Goal: Navigation & Orientation: Find specific page/section

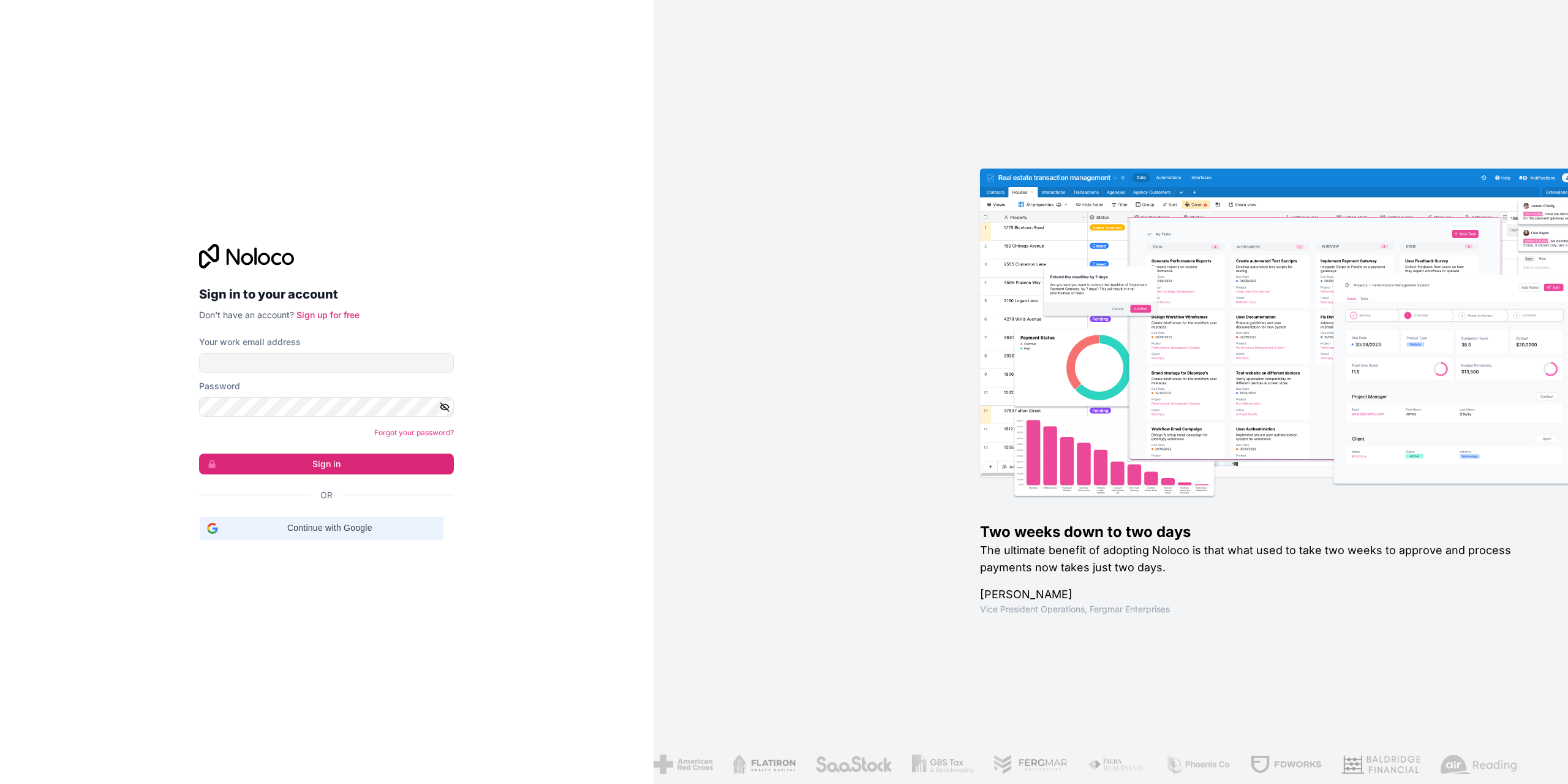
click at [324, 524] on span "Continue with Google" at bounding box center [329, 528] width 213 height 13
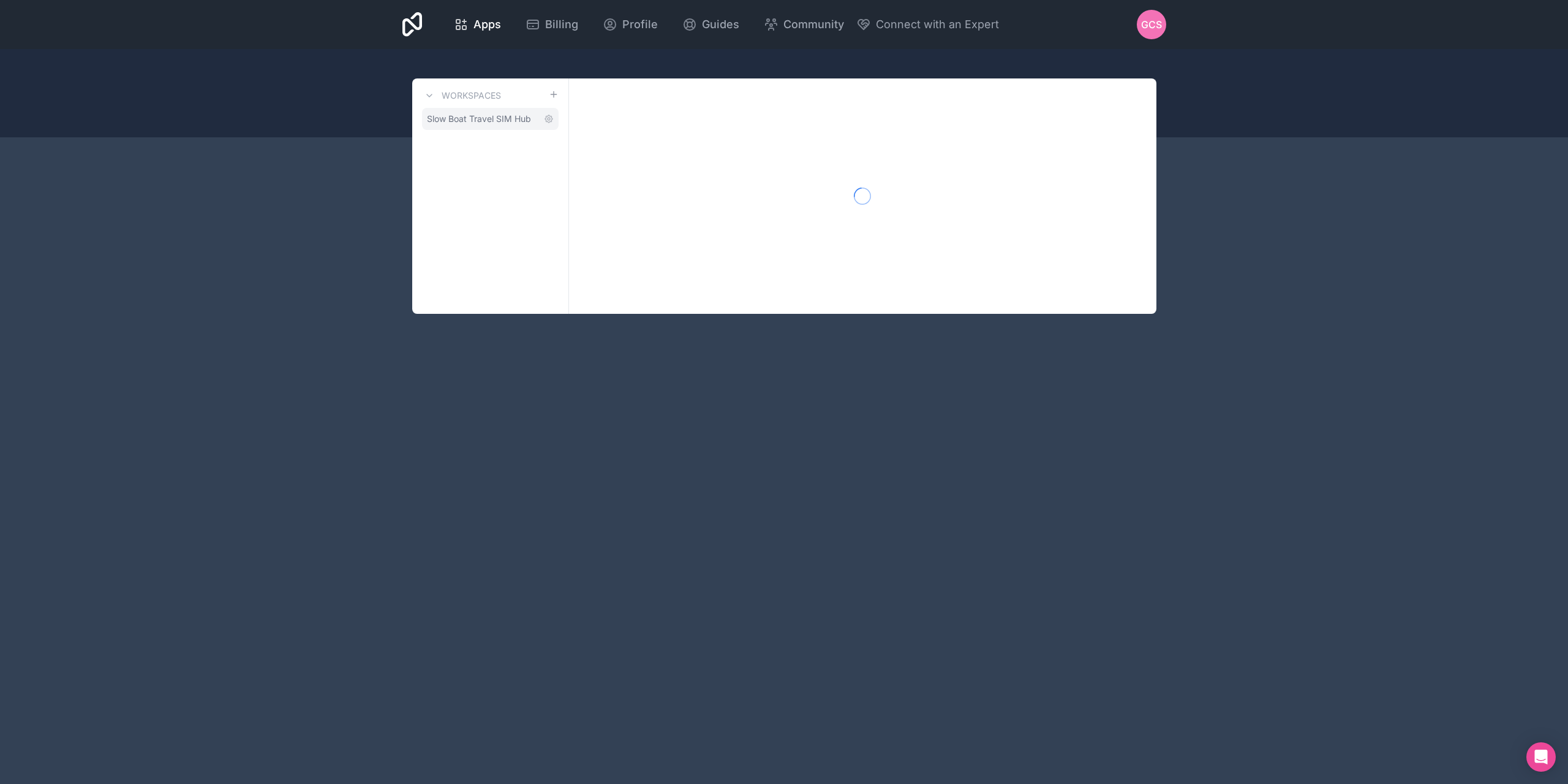
click at [465, 119] on span "Slow Boat Travel SIM Hub" at bounding box center [479, 119] width 104 height 13
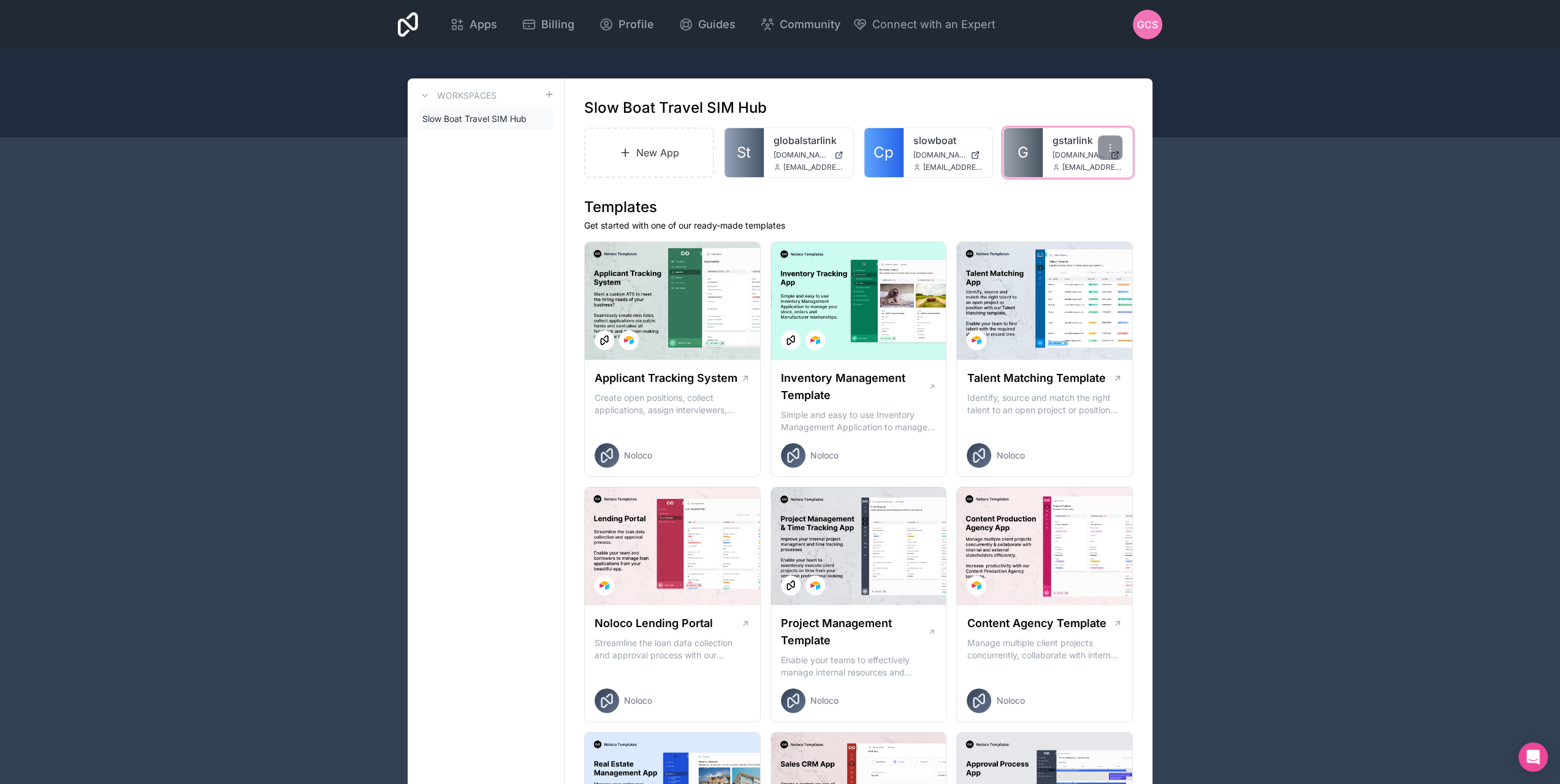
click at [1061, 155] on span "[DOMAIN_NAME]" at bounding box center [1079, 155] width 52 height 10
click at [1118, 145] on div at bounding box center [1110, 147] width 24 height 24
click at [835, 147] on icon at bounding box center [831, 148] width 10 height 10
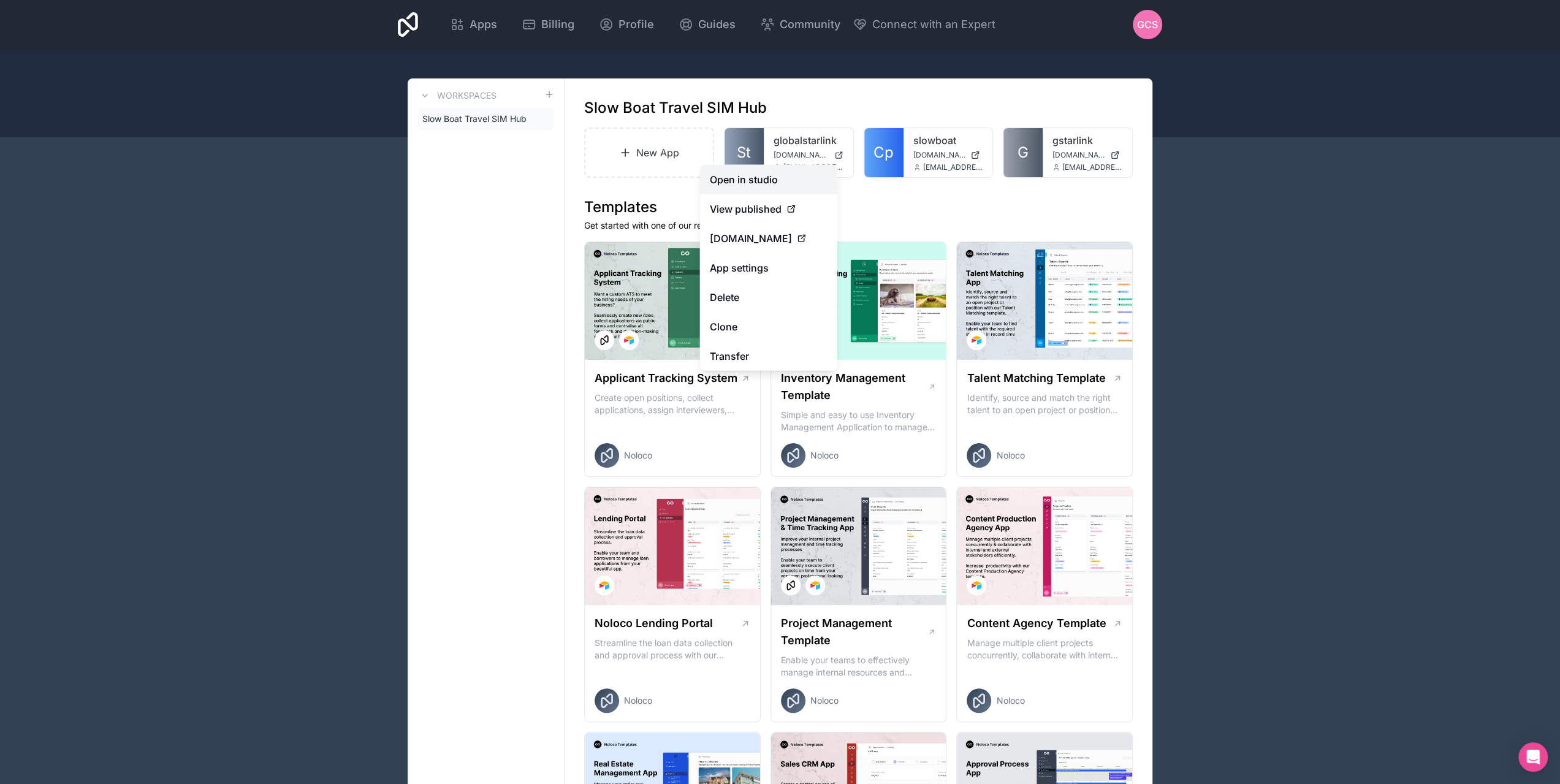
click at [780, 179] on link "Open in studio" at bounding box center [768, 180] width 137 height 29
